Goal: Task Accomplishment & Management: Use online tool/utility

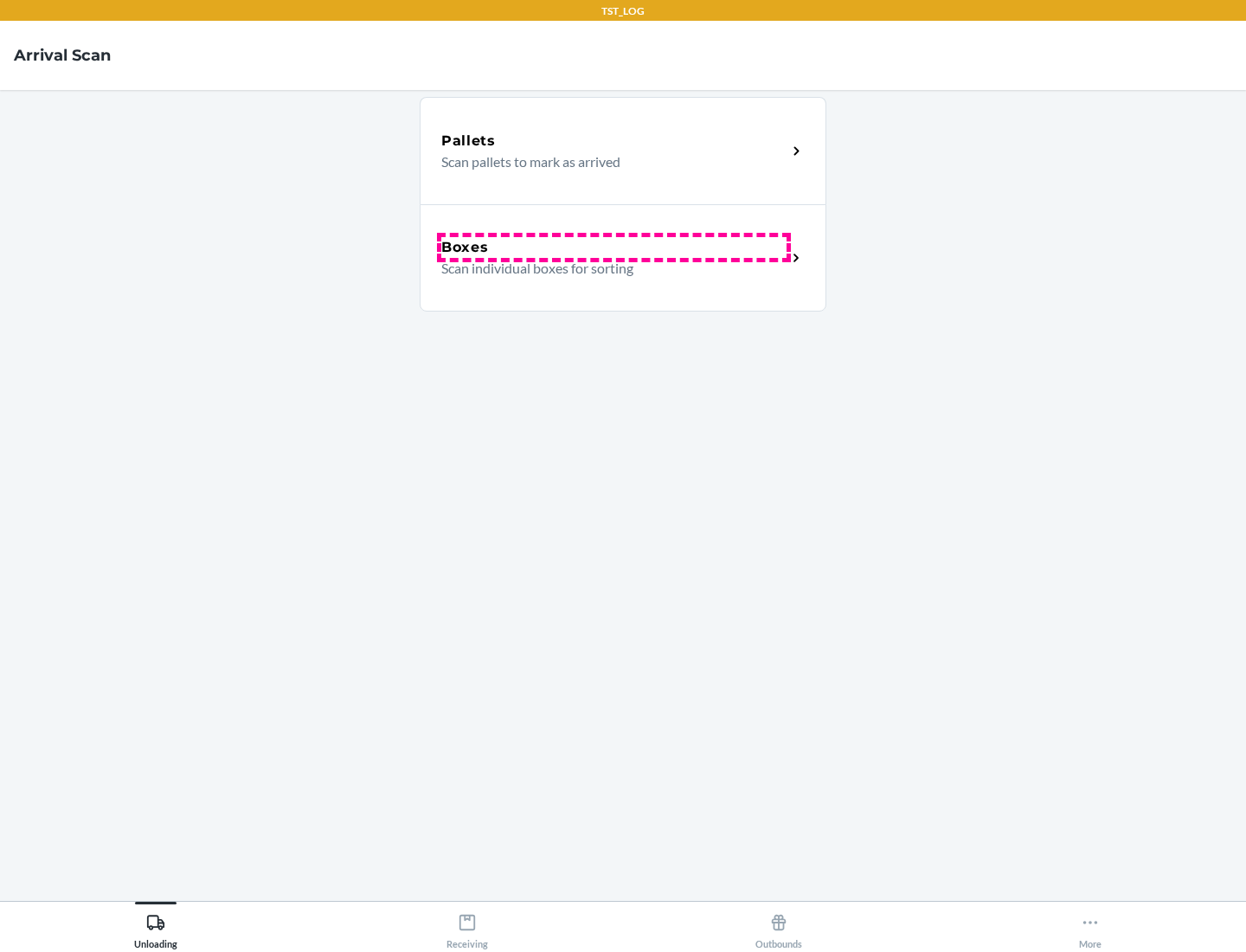
click at [614, 247] on div "Boxes" at bounding box center [613, 248] width 345 height 21
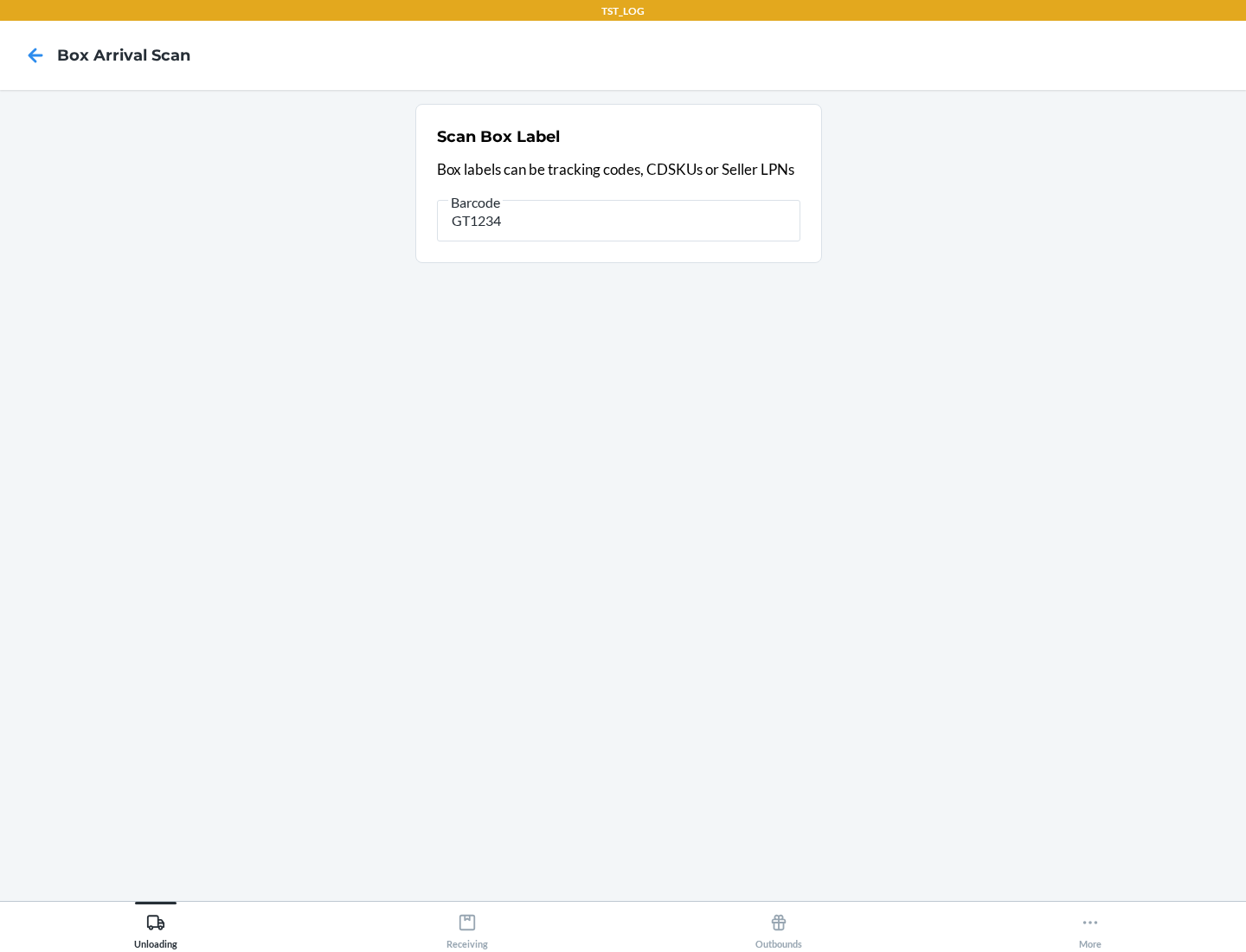
type input "GT1234"
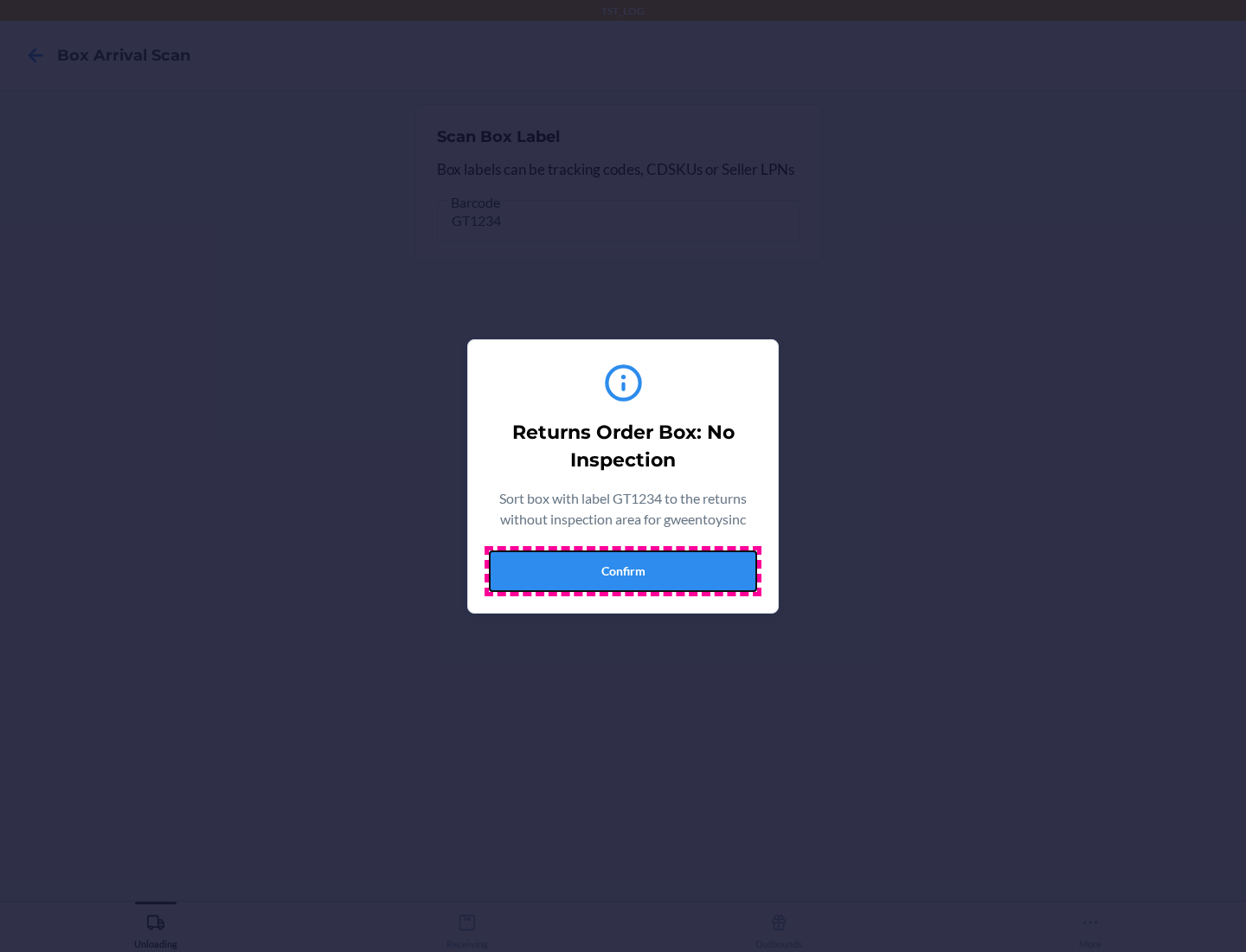
click at [623, 570] on button "Confirm" at bounding box center [623, 571] width 268 height 42
